Goal: Transaction & Acquisition: Purchase product/service

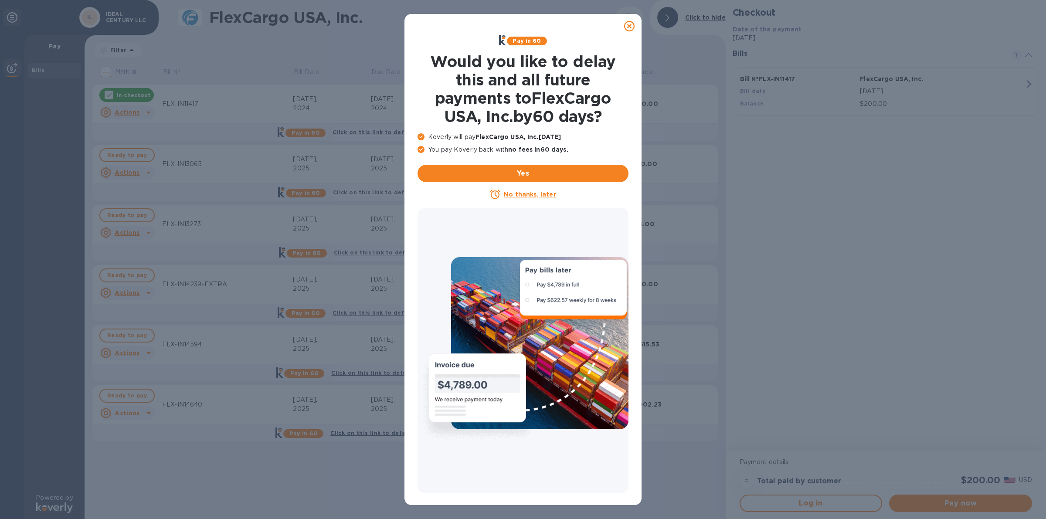
click at [631, 24] on icon at bounding box center [629, 26] width 10 height 10
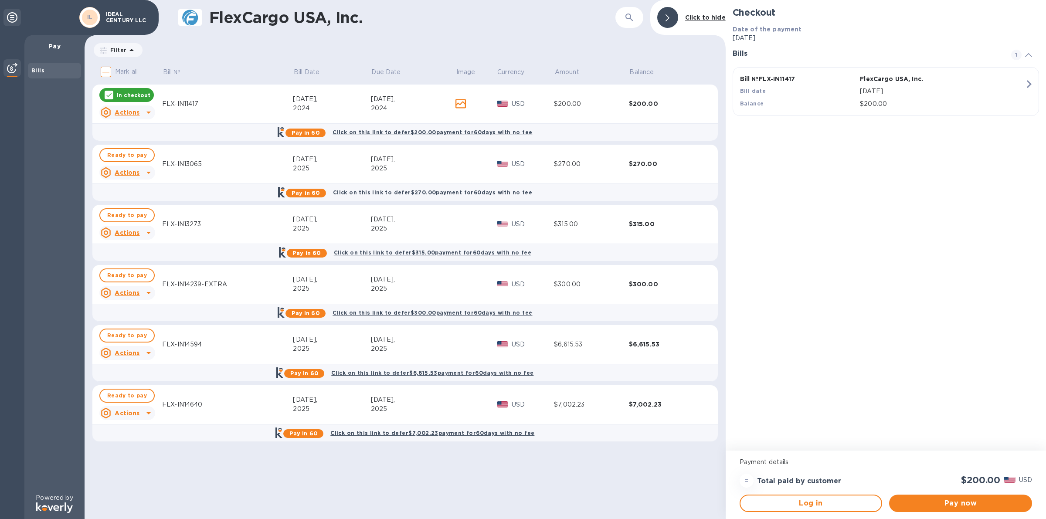
click at [111, 90] on div "In checkout" at bounding box center [126, 95] width 54 height 14
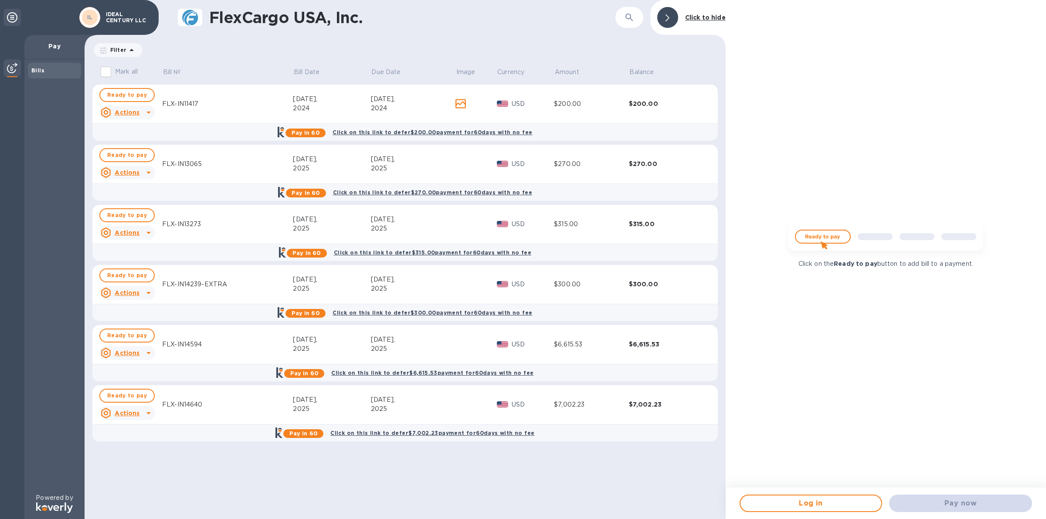
click at [105, 73] on input "Mark all" at bounding box center [106, 72] width 18 height 18
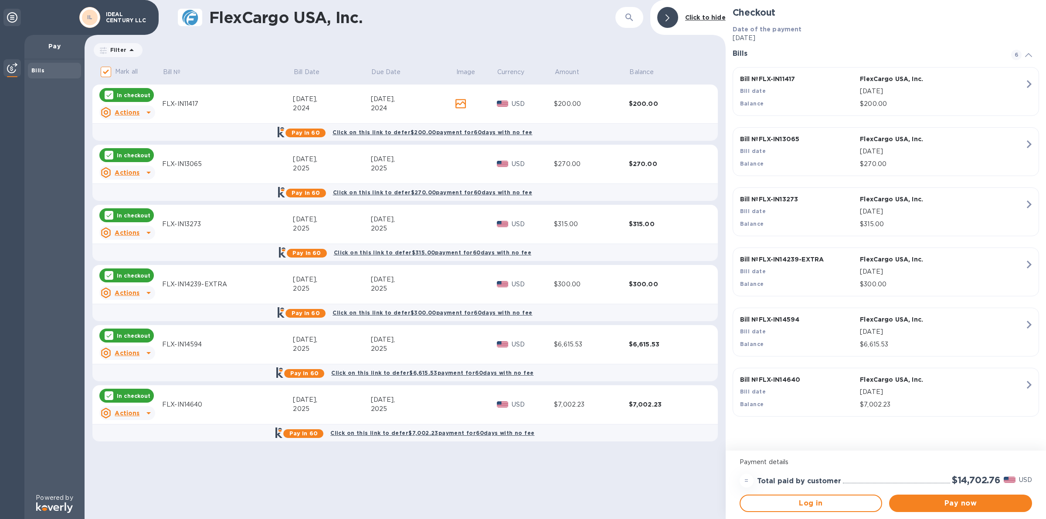
click at [119, 95] on p "In checkout" at bounding box center [134, 95] width 34 height 7
checkbox input "false"
click at [122, 148] on div "In checkout" at bounding box center [126, 155] width 54 height 14
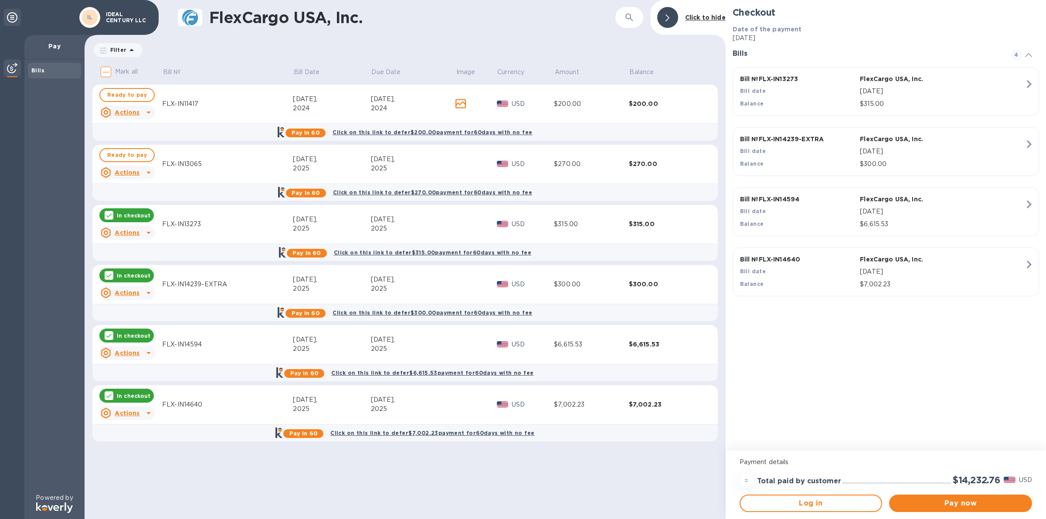
click at [123, 216] on p "In checkout" at bounding box center [134, 215] width 34 height 7
click at [122, 273] on p "In checkout" at bounding box center [134, 275] width 34 height 7
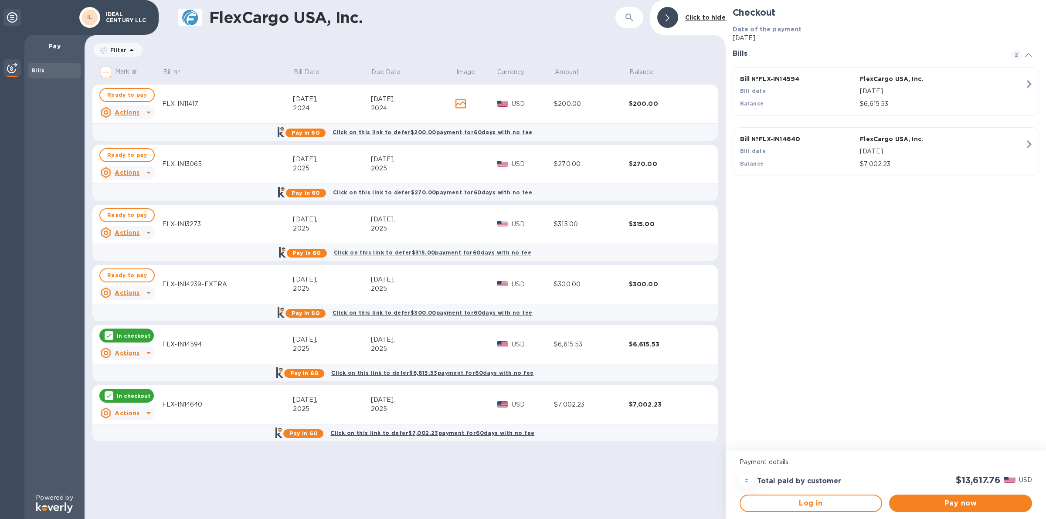
click at [225, 456] on div "FlexCargo USA, Inc. ​ Click to hide Filter Amount Mark all Bill № Bill Date Due…" at bounding box center [405, 259] width 641 height 519
click at [972, 505] on span "Pay now" at bounding box center [960, 503] width 129 height 10
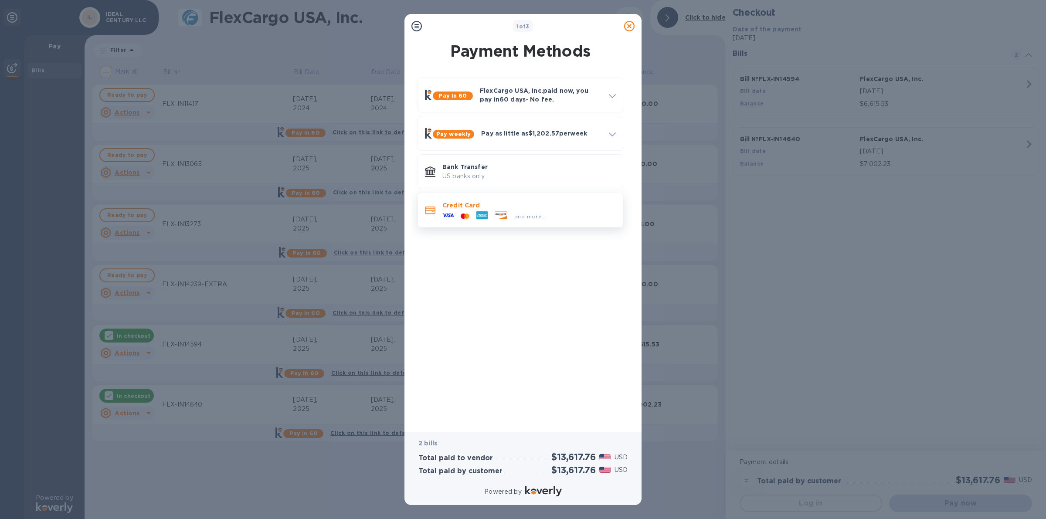
click at [534, 197] on div "Credit Card and more..." at bounding box center [529, 209] width 180 height 25
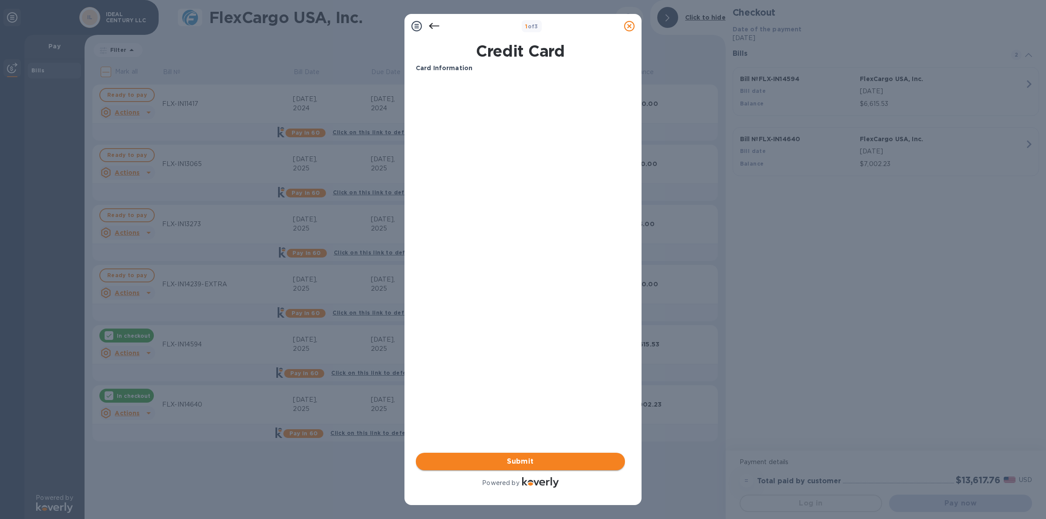
click at [502, 458] on span "Submit" at bounding box center [520, 461] width 195 height 10
